Goal: Use online tool/utility: Utilize a website feature to perform a specific function

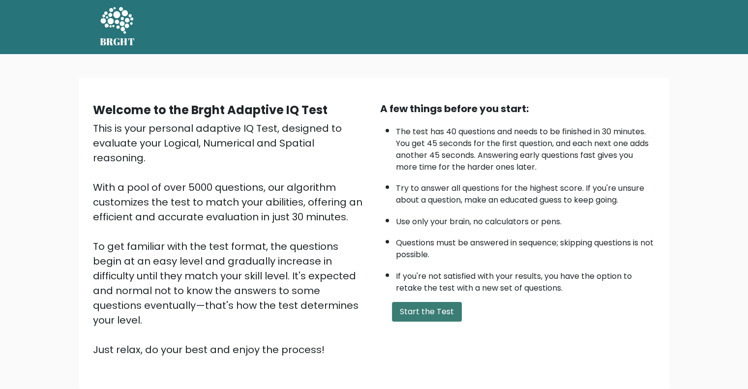
click at [419, 308] on button "Start the Test" at bounding box center [427, 312] width 70 height 20
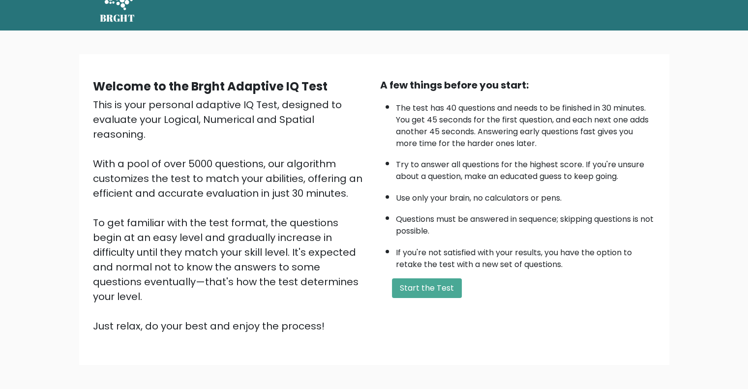
scroll to position [24, 0]
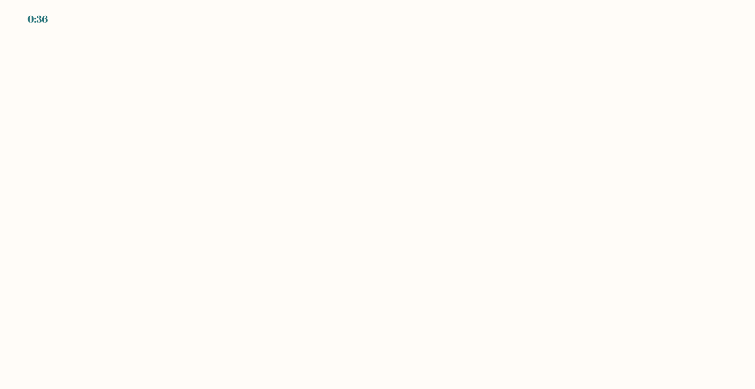
drag, startPoint x: 393, startPoint y: 139, endPoint x: 341, endPoint y: 136, distance: 52.2
click at [341, 136] on body "0:36" at bounding box center [377, 194] width 755 height 389
drag, startPoint x: 135, startPoint y: 0, endPoint x: 323, endPoint y: 133, distance: 229.6
click at [323, 133] on body "0:29" at bounding box center [377, 194] width 755 height 389
click at [24, 214] on body "0:26" at bounding box center [377, 194] width 755 height 389
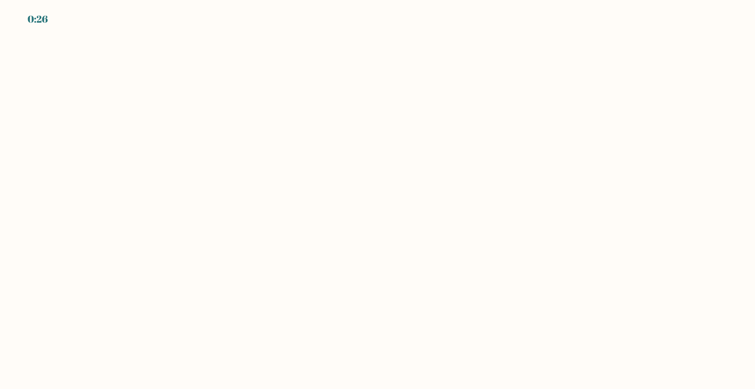
click at [166, 253] on body "0:26" at bounding box center [377, 194] width 755 height 389
drag, startPoint x: 166, startPoint y: 253, endPoint x: 172, endPoint y: 205, distance: 49.1
click at [172, 205] on body "0:26" at bounding box center [377, 194] width 755 height 389
drag, startPoint x: 329, startPoint y: 75, endPoint x: 298, endPoint y: 108, distance: 44.5
click at [298, 108] on body "EXPIRED" at bounding box center [377, 194] width 755 height 389
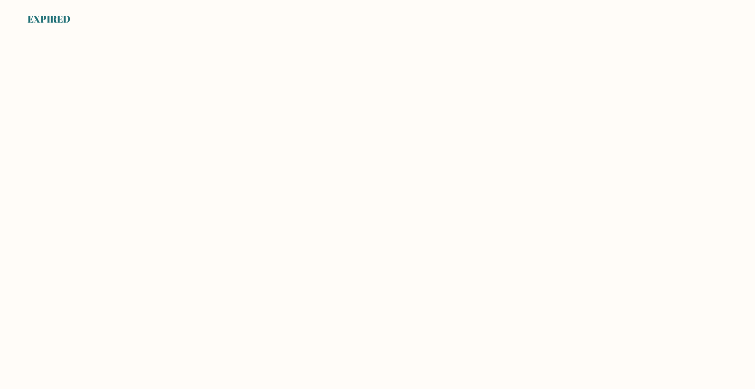
drag, startPoint x: 281, startPoint y: 72, endPoint x: 210, endPoint y: 136, distance: 95.1
click at [210, 136] on body "EXPIRED" at bounding box center [377, 194] width 755 height 389
